Goal: Information Seeking & Learning: Learn about a topic

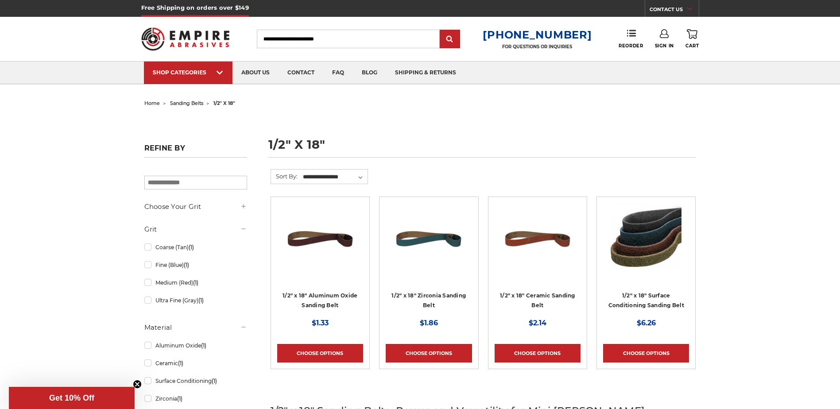
click at [309, 40] on input "Search" at bounding box center [348, 39] width 183 height 19
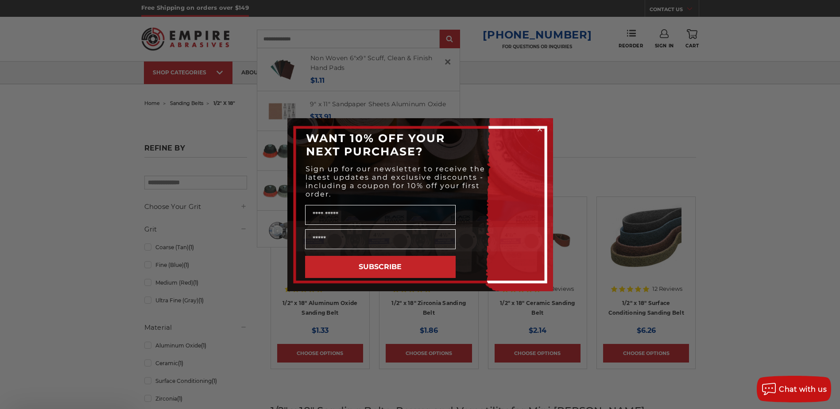
type input "**********"
click at [541, 131] on icon "Close dialog" at bounding box center [540, 129] width 4 height 4
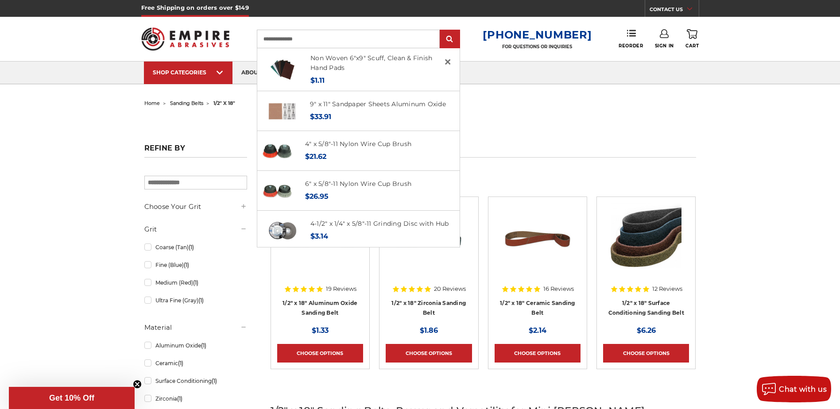
click at [326, 40] on input "**********" at bounding box center [348, 39] width 183 height 19
click at [441, 31] on input "submit" at bounding box center [450, 40] width 18 height 18
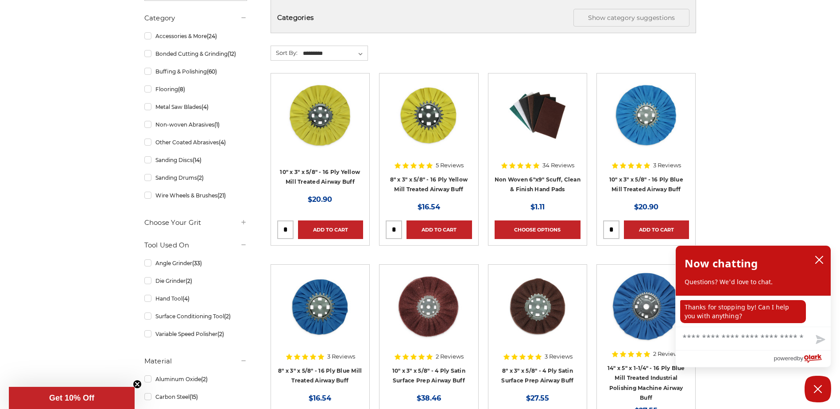
scroll to position [158, 0]
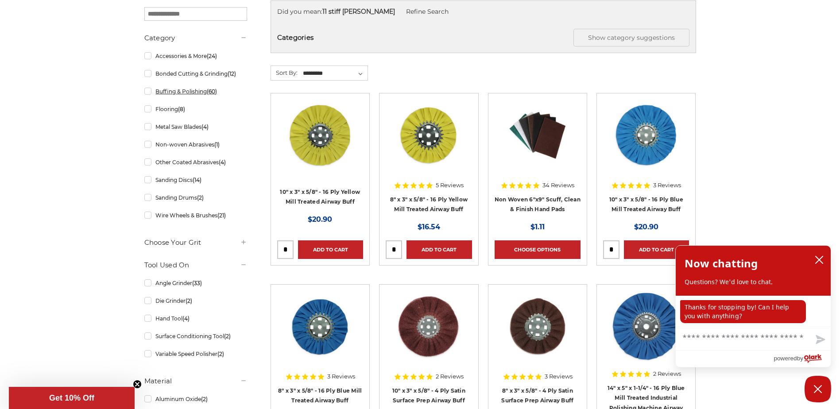
click at [148, 95] on link "Buffing & Polishing (60)" at bounding box center [195, 91] width 103 height 15
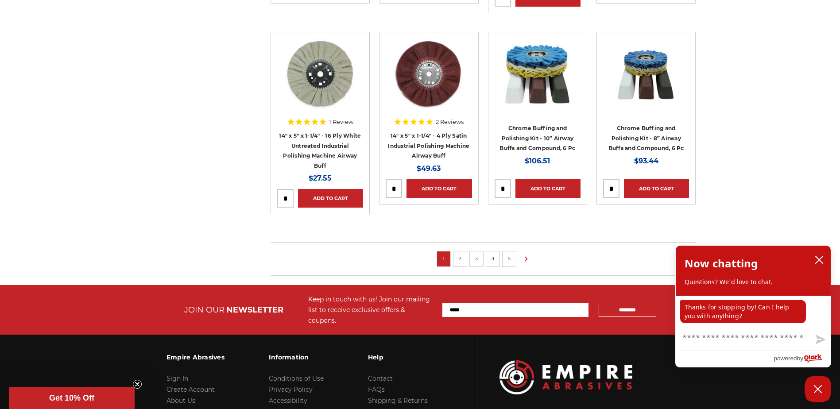
scroll to position [620, 0]
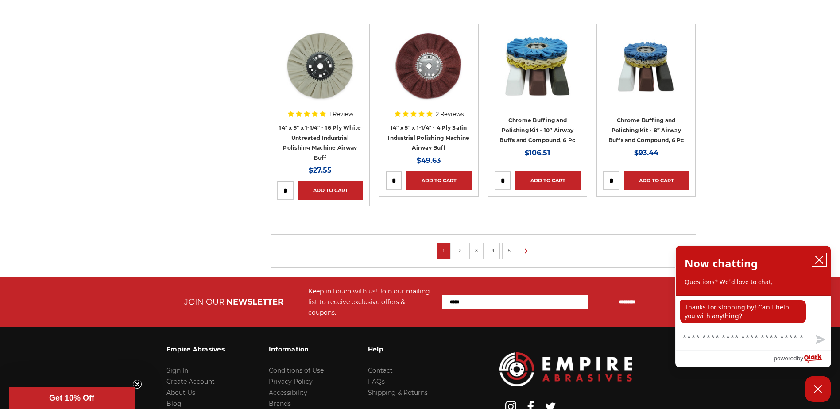
click at [819, 257] on icon "close chatbox" at bounding box center [818, 259] width 9 height 9
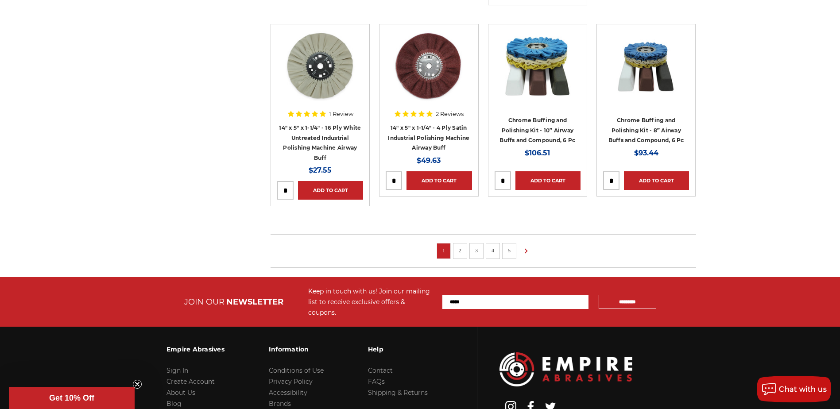
click at [461, 247] on link "2" at bounding box center [459, 251] width 9 height 10
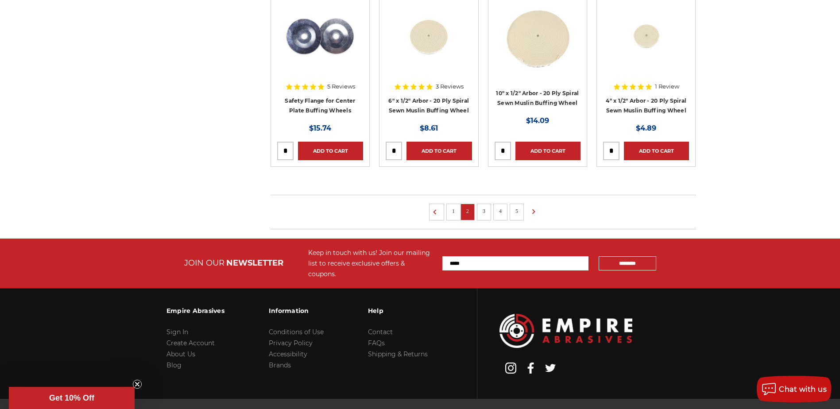
scroll to position [620, 0]
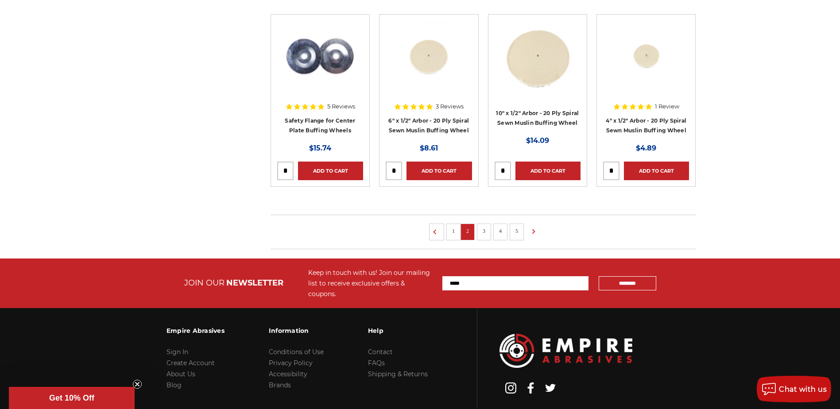
click at [482, 229] on link "3" at bounding box center [483, 231] width 9 height 10
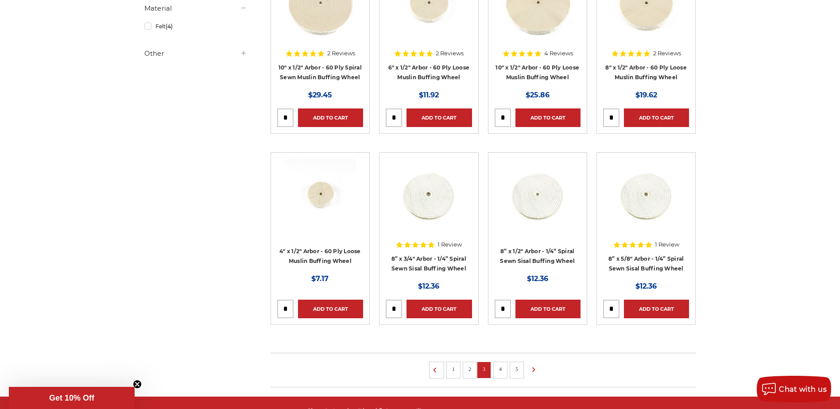
scroll to position [487, 0]
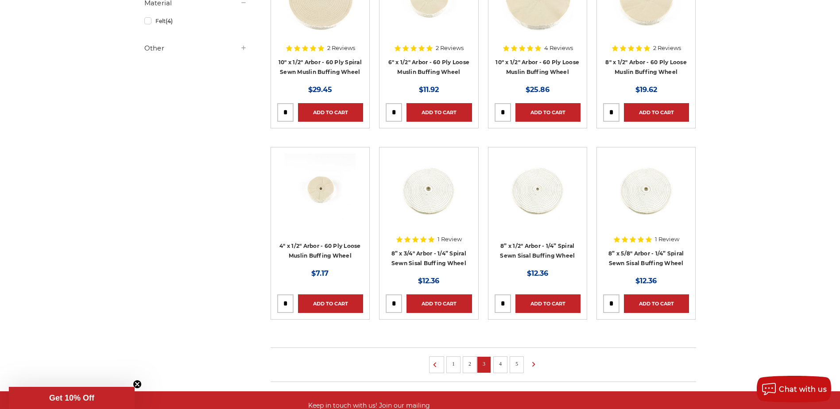
click at [507, 365] on li "4" at bounding box center [500, 364] width 14 height 17
click at [498, 363] on link "4" at bounding box center [500, 364] width 9 height 10
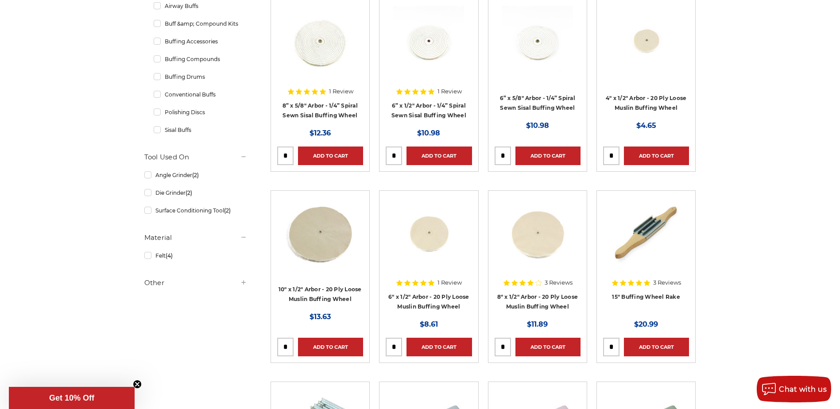
scroll to position [133, 0]
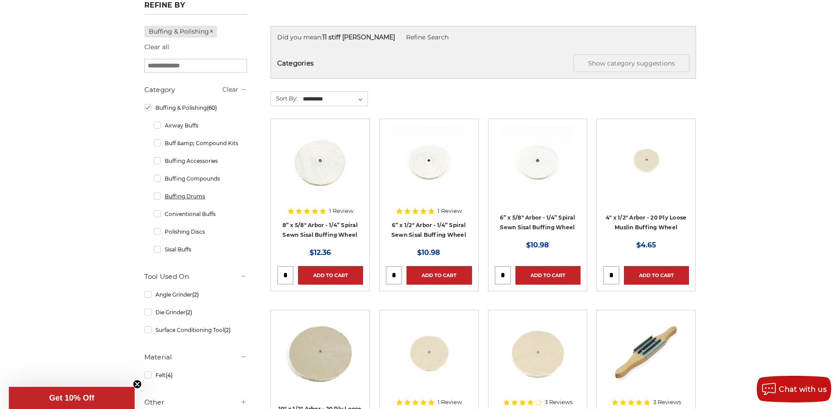
click at [159, 199] on link "Buffing Drums" at bounding box center [200, 196] width 93 height 15
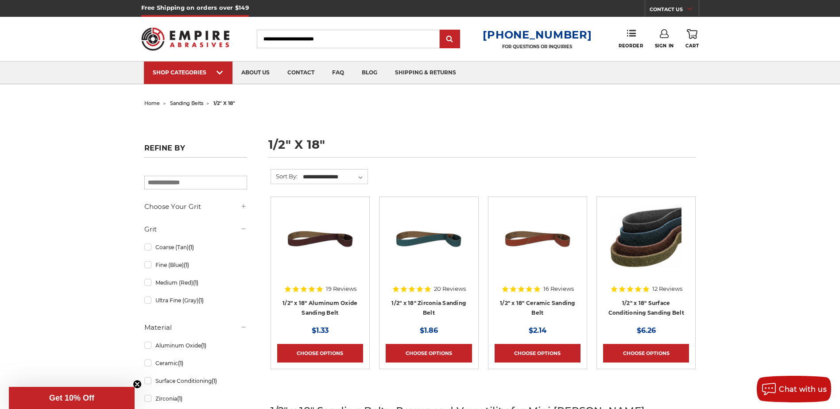
click at [300, 43] on input "Search" at bounding box center [348, 39] width 183 height 19
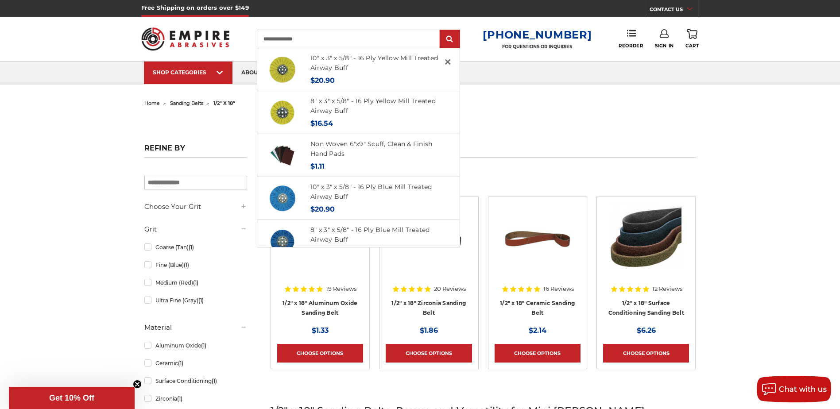
type input "**********"
click at [441, 31] on input "submit" at bounding box center [450, 40] width 18 height 18
